Goal: Use online tool/utility: Utilize a website feature to perform a specific function

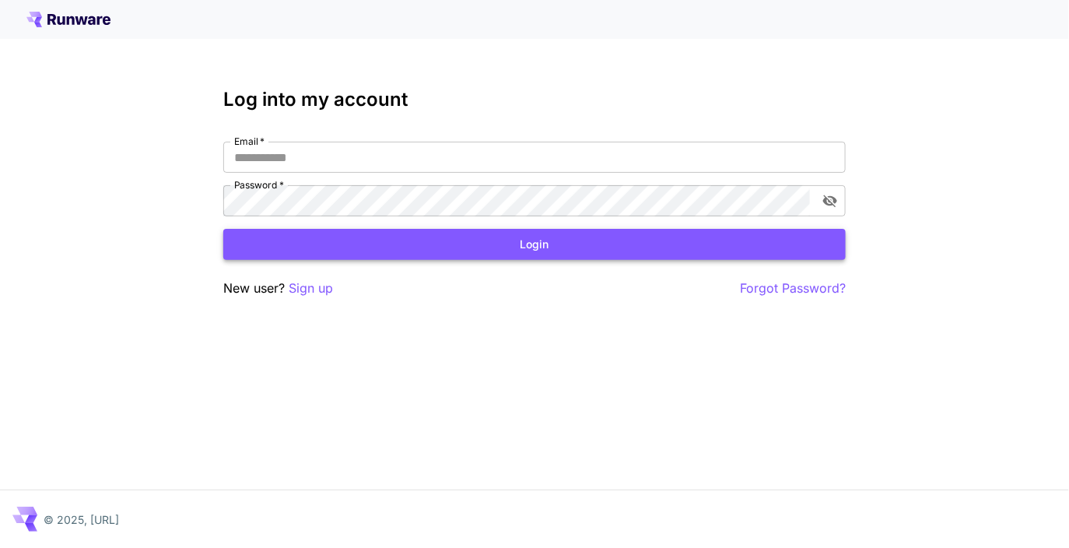
type input "**********"
click at [591, 236] on button "Login" at bounding box center [534, 245] width 623 height 32
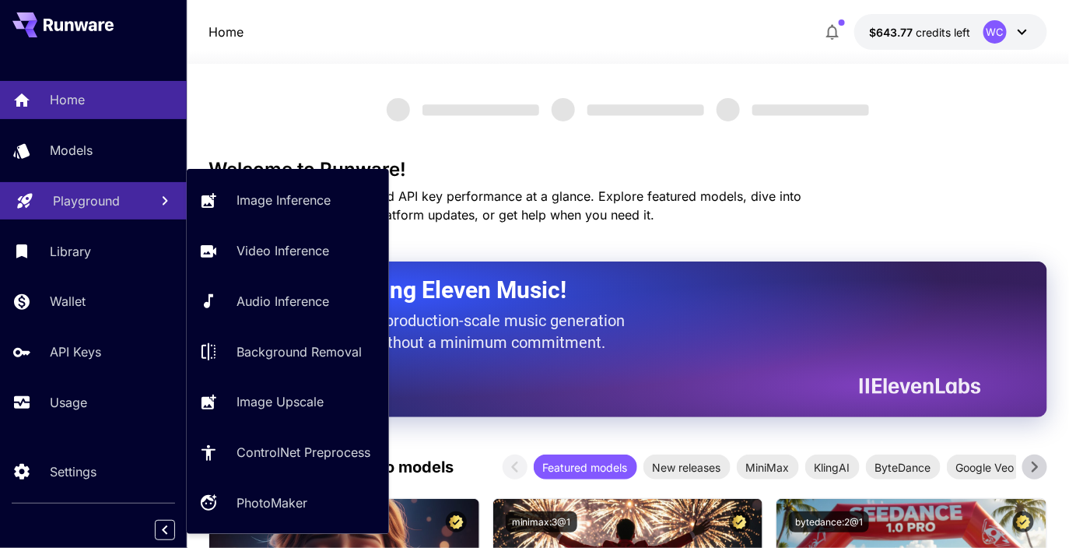
click at [75, 212] on link "Playground" at bounding box center [93, 201] width 187 height 38
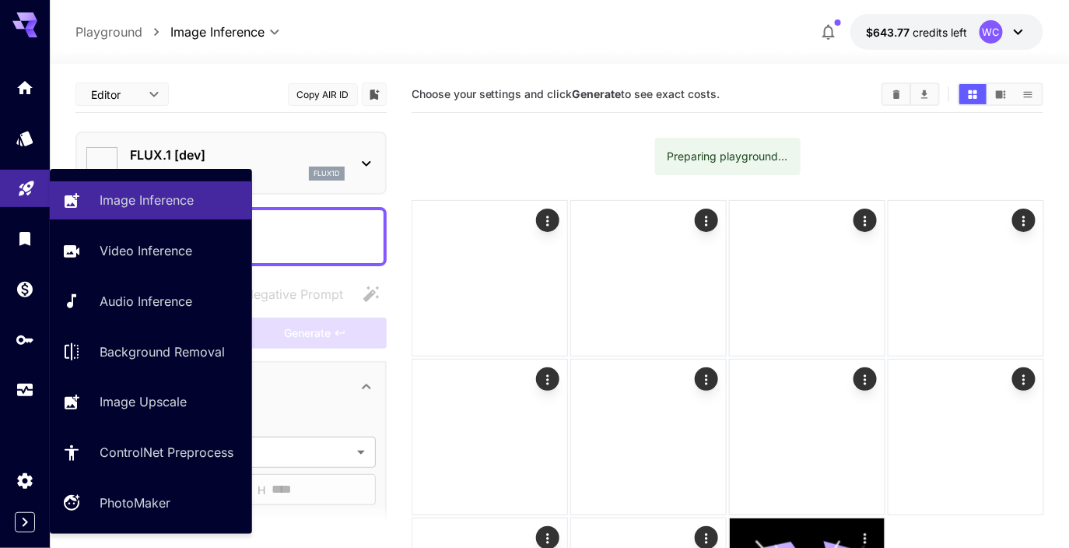
type input "**********"
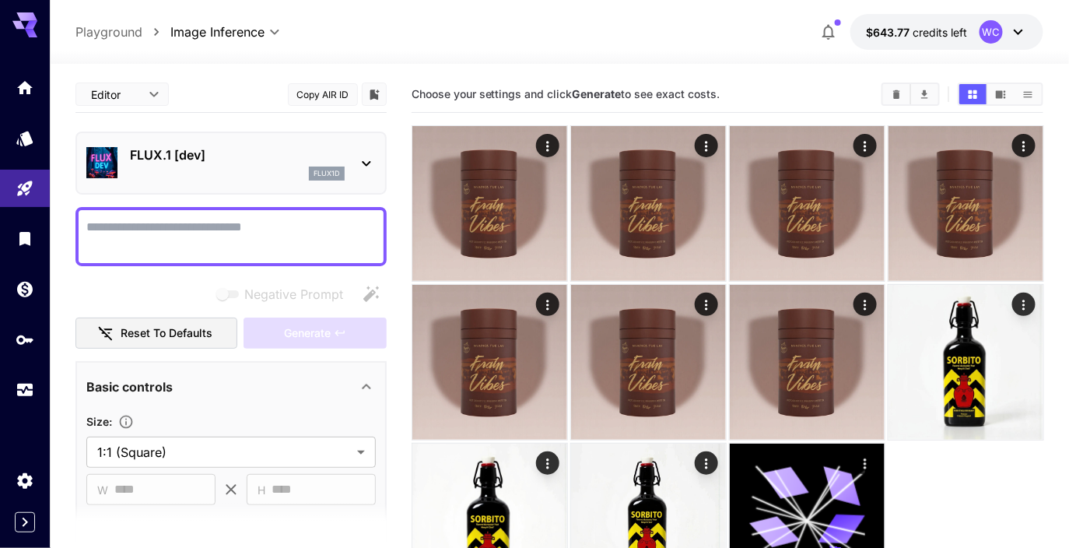
click at [312, 176] on div "flux1d" at bounding box center [327, 174] width 36 height 14
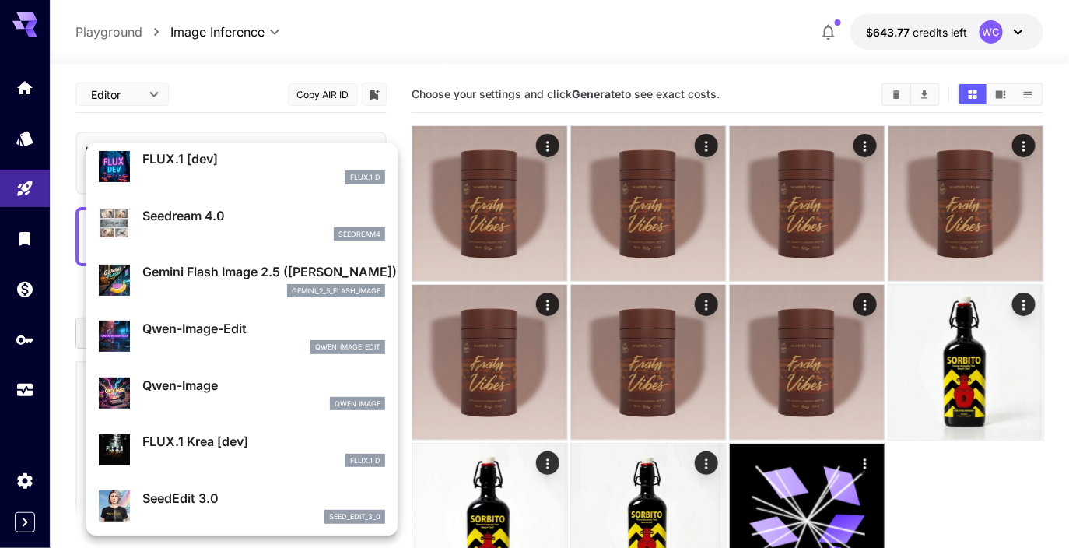
scroll to position [62, 0]
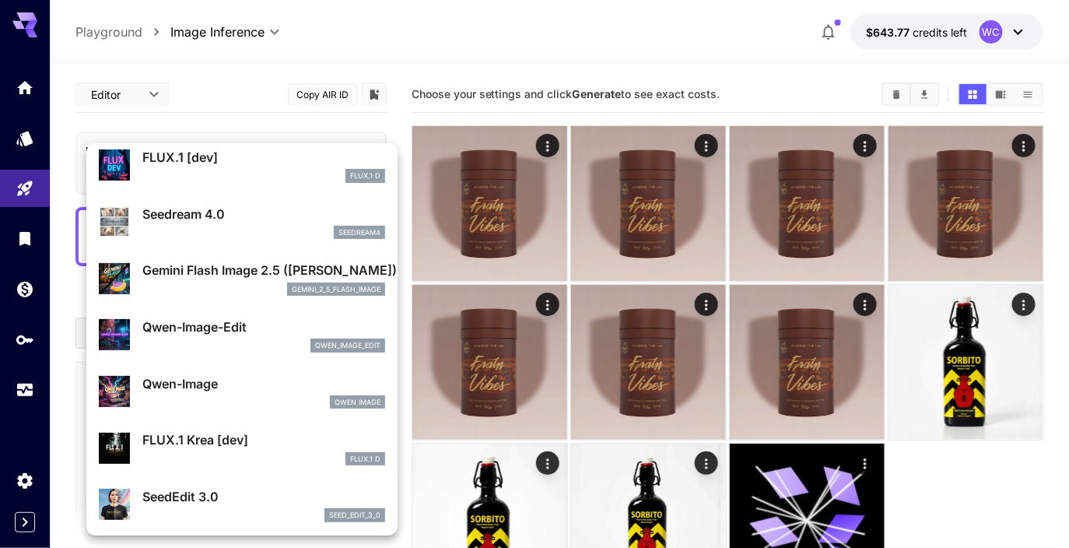
click at [248, 335] on div "Qwen-Image-Edit qwen_image_edit" at bounding box center [263, 335] width 243 height 35
type input "*"
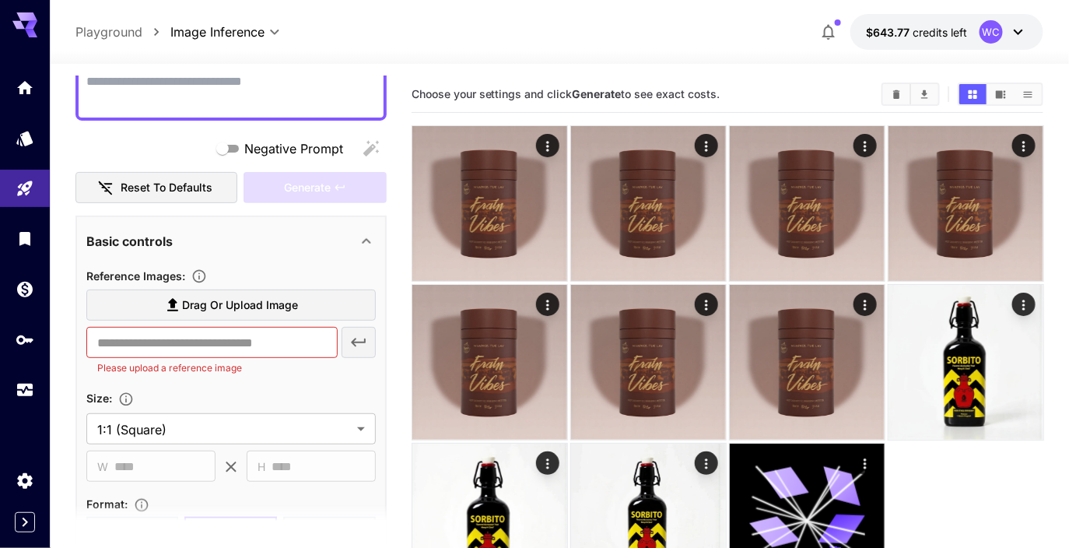
scroll to position [156, 0]
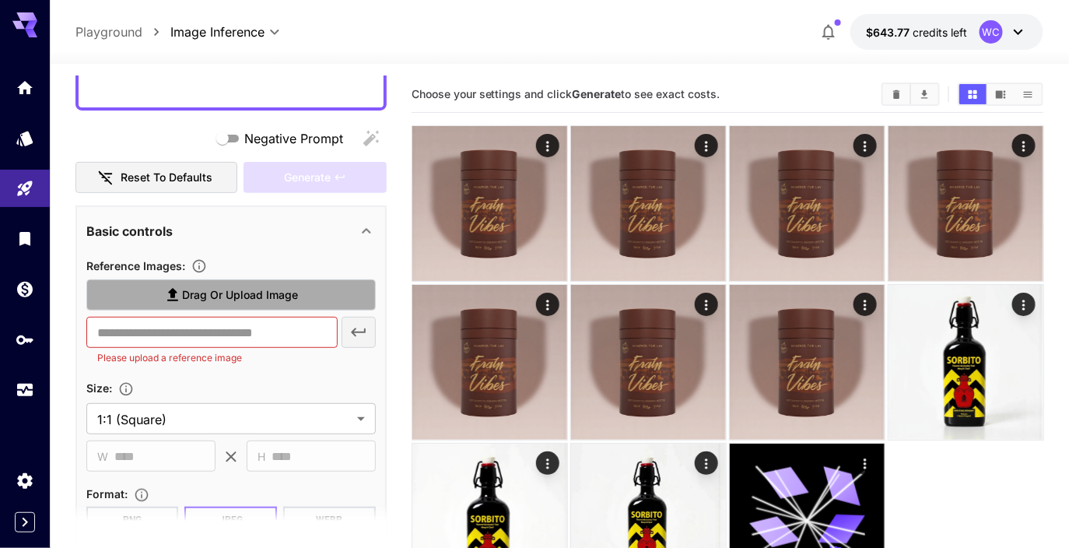
click at [205, 286] on span "Drag or upload image" at bounding box center [240, 295] width 116 height 19
click at [0, 0] on input "Drag or upload image" at bounding box center [0, 0] width 0 height 0
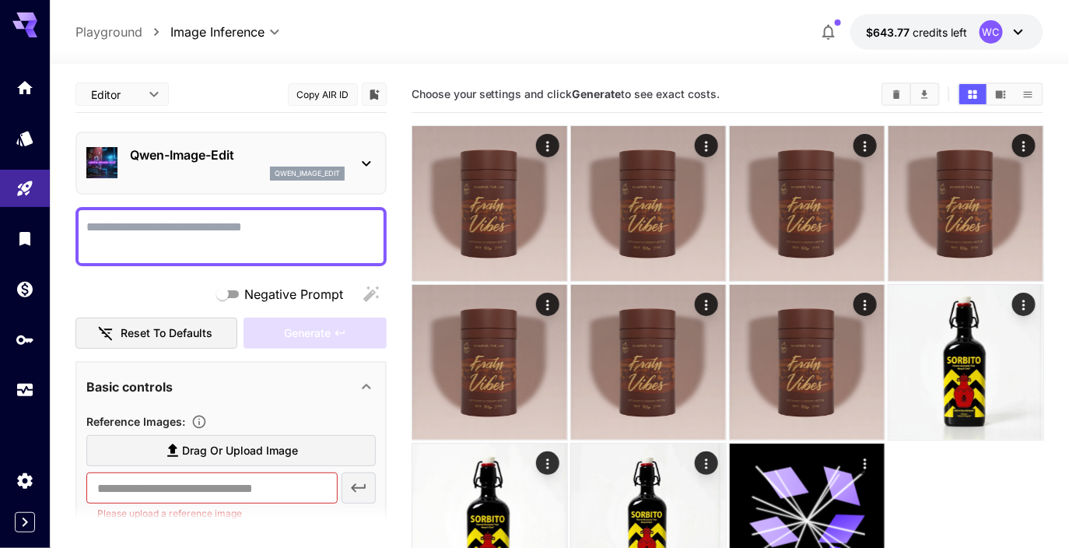
scroll to position [98, 0]
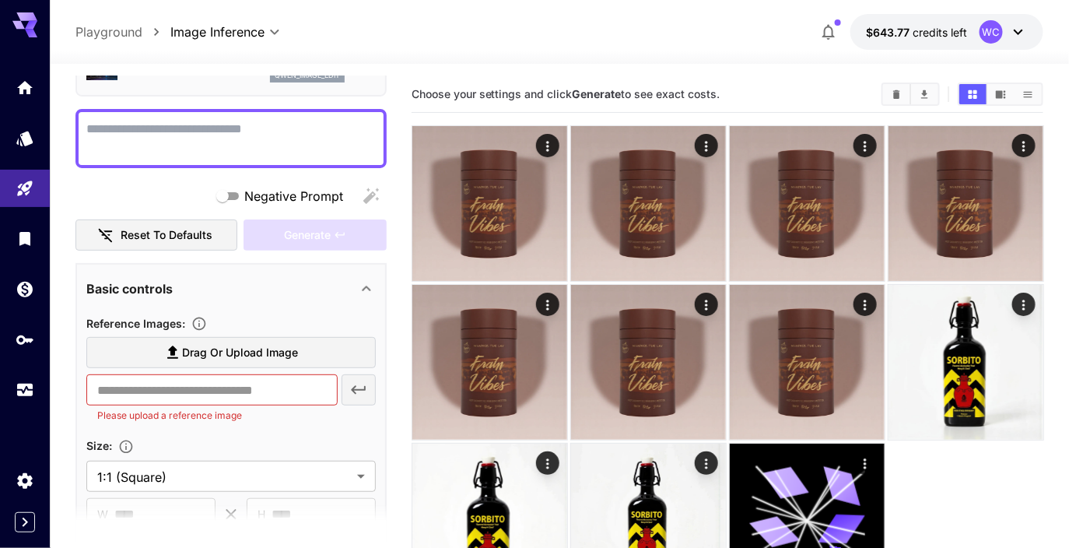
click at [205, 359] on span "Drag or upload image" at bounding box center [240, 352] width 116 height 19
click at [0, 0] on input "Drag or upload image" at bounding box center [0, 0] width 0 height 0
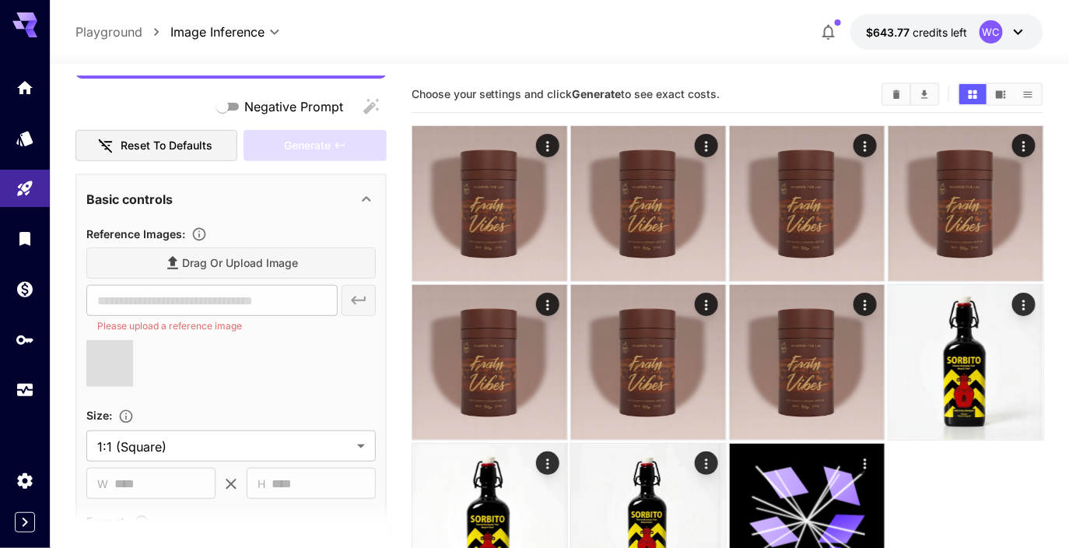
scroll to position [190, 0]
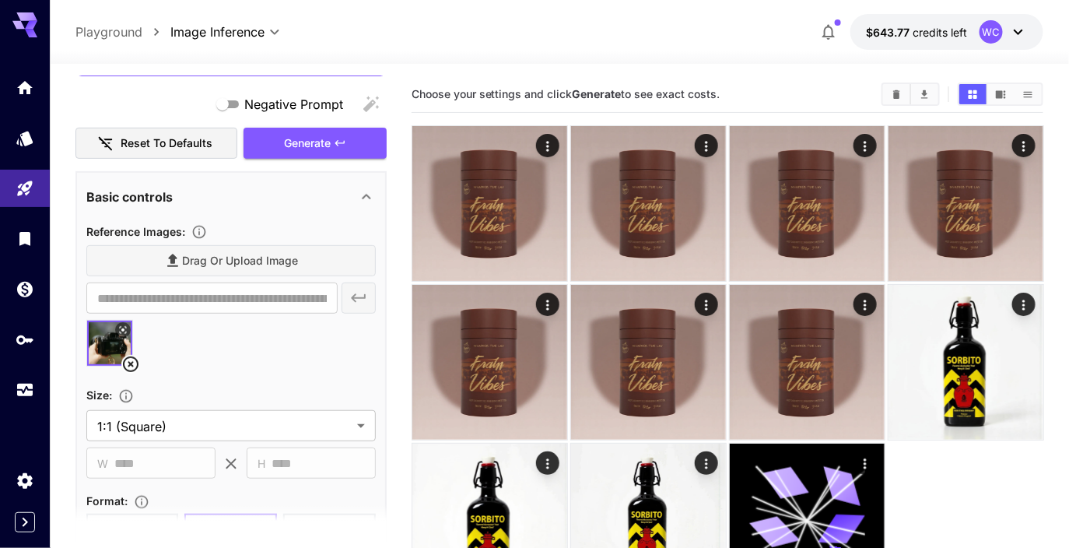
click at [202, 264] on div "Drag or upload image" at bounding box center [231, 261] width 290 height 32
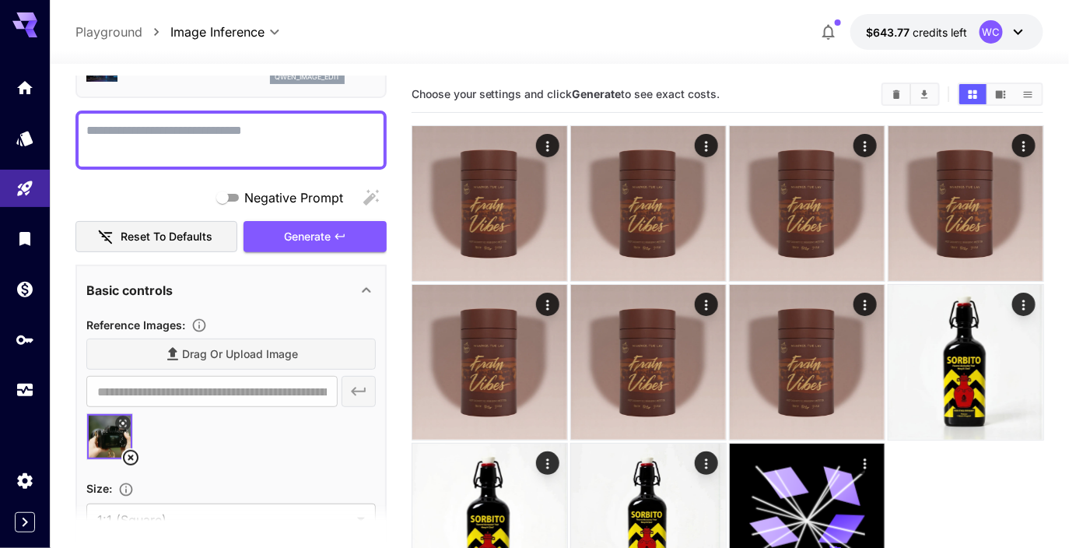
scroll to position [0, 0]
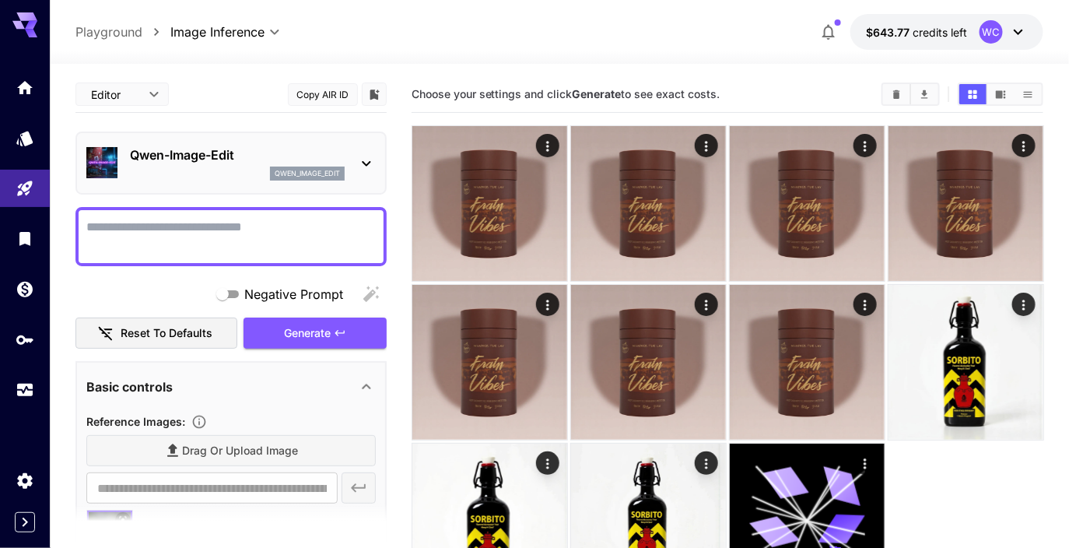
click at [219, 148] on p "Qwen-Image-Edit" at bounding box center [237, 155] width 215 height 19
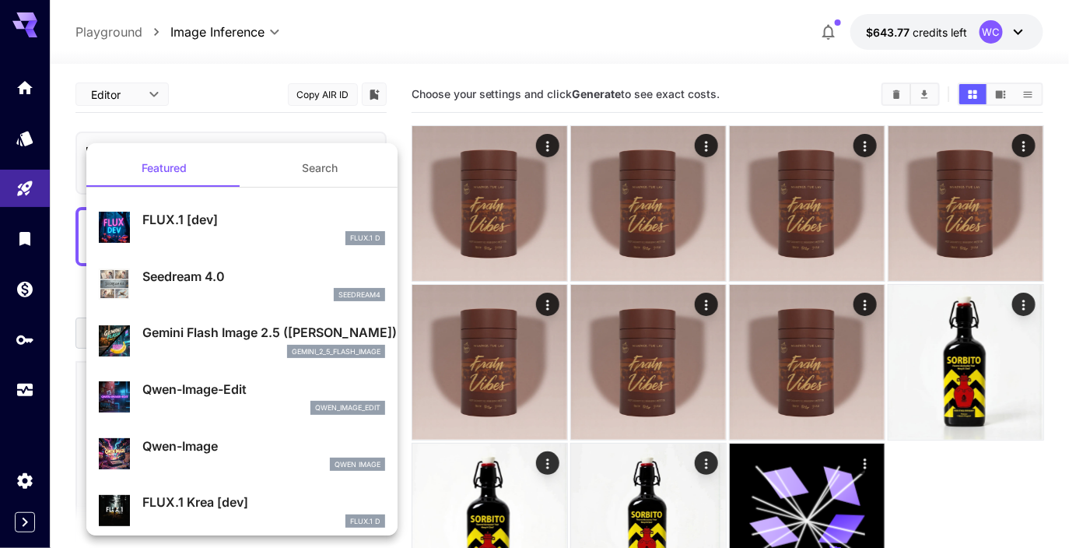
click at [190, 350] on div "gemini_2_5_flash_image" at bounding box center [263, 352] width 243 height 14
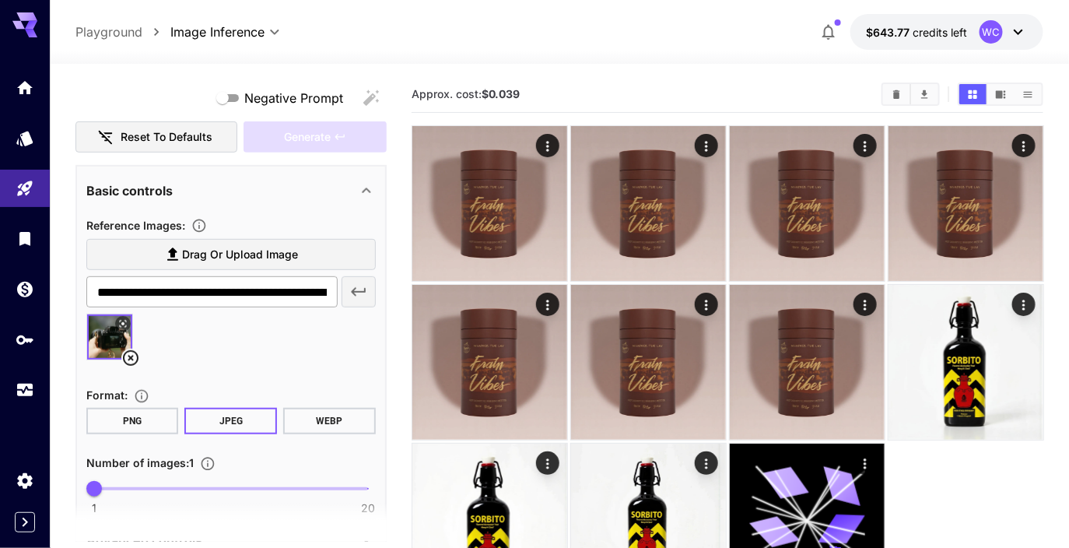
scroll to position [236, 0]
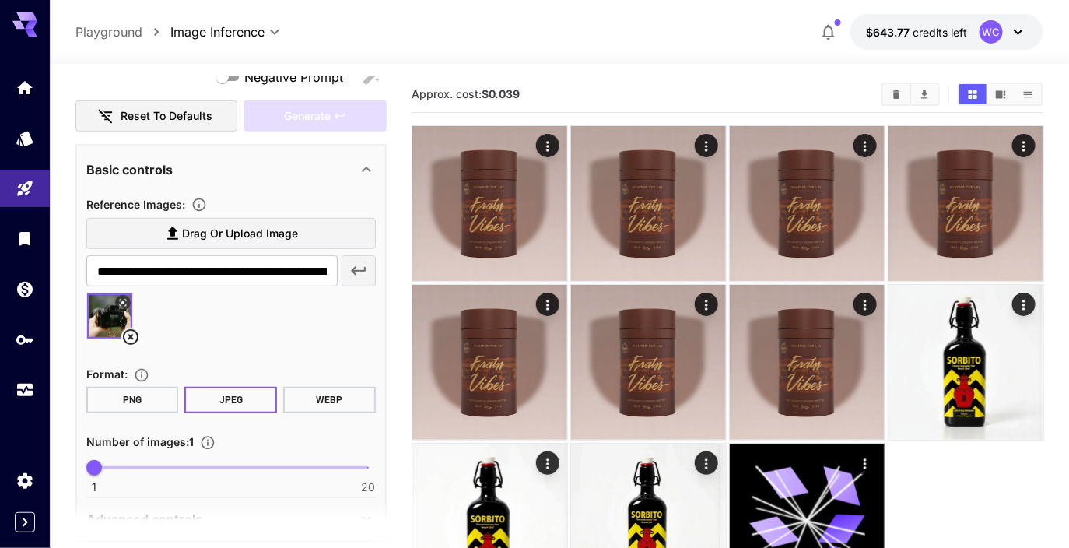
click at [209, 241] on label "Drag or upload image" at bounding box center [231, 234] width 290 height 32
click at [0, 0] on input "Drag or upload image" at bounding box center [0, 0] width 0 height 0
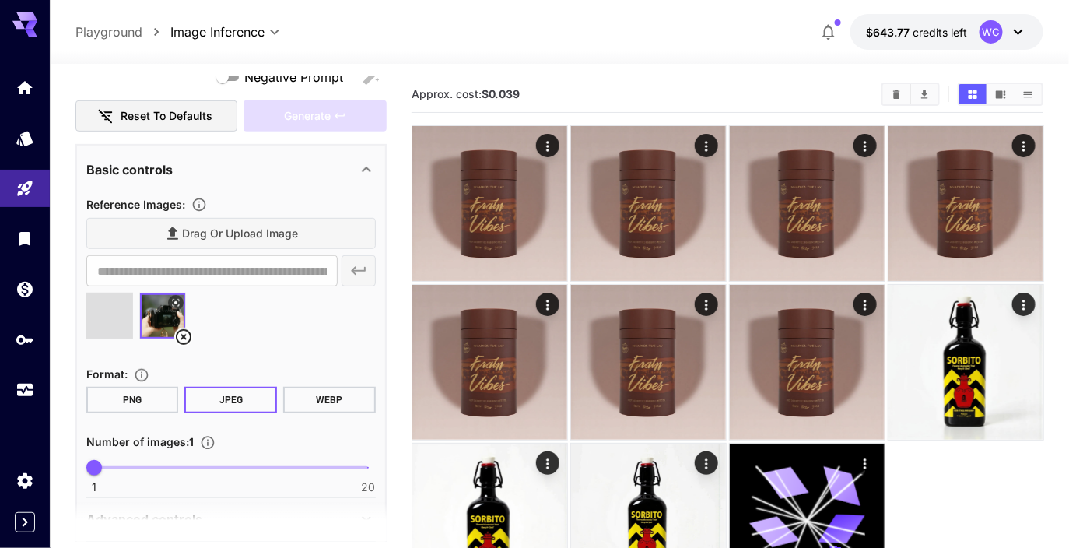
click at [248, 219] on div "Drag or upload image" at bounding box center [231, 234] width 290 height 32
type input "**********"
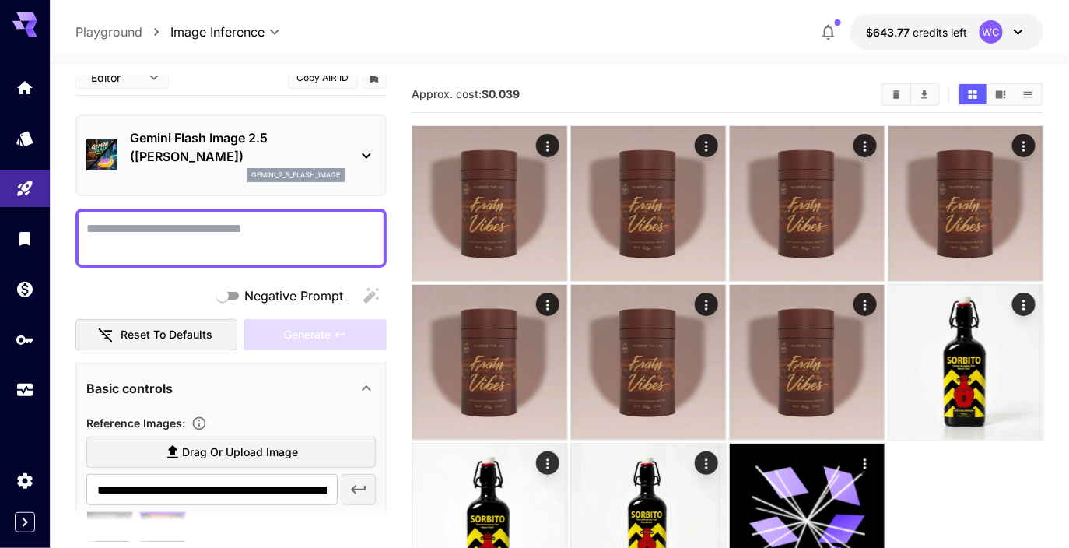
scroll to position [0, 0]
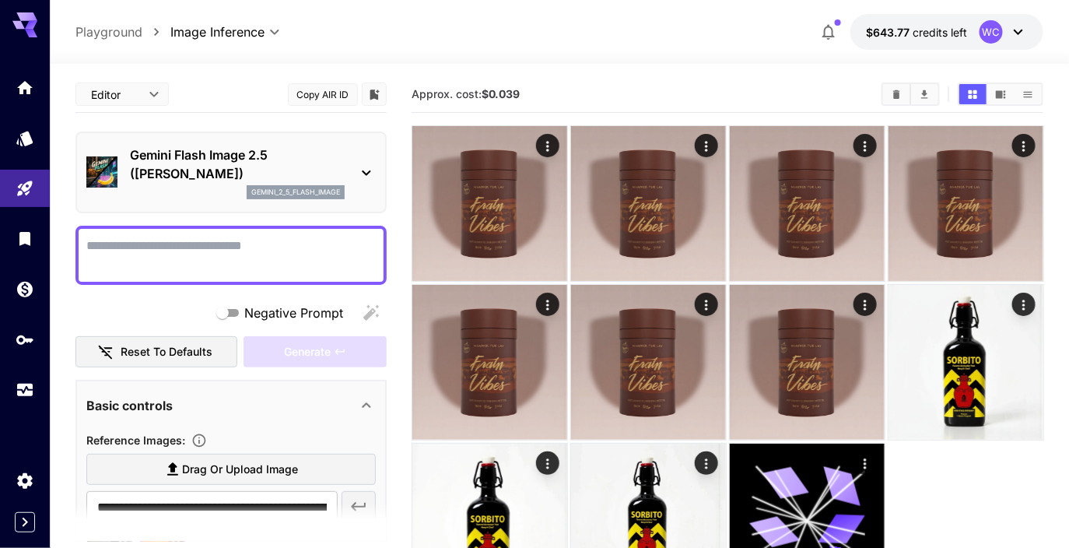
click at [255, 155] on p "Gemini Flash Image 2.5 ([PERSON_NAME])" at bounding box center [237, 164] width 215 height 37
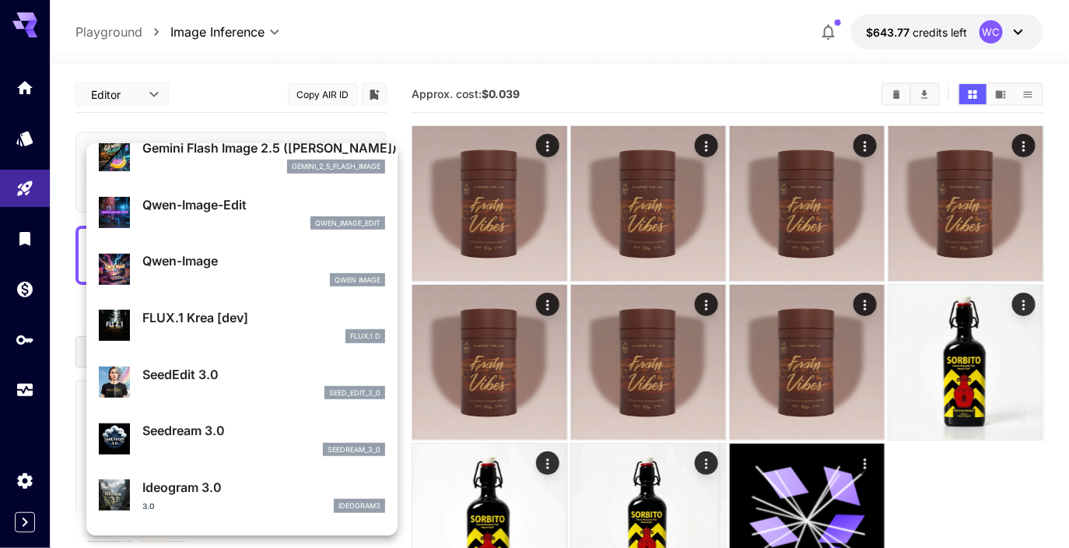
scroll to position [187, 0]
